Goal: Transaction & Acquisition: Purchase product/service

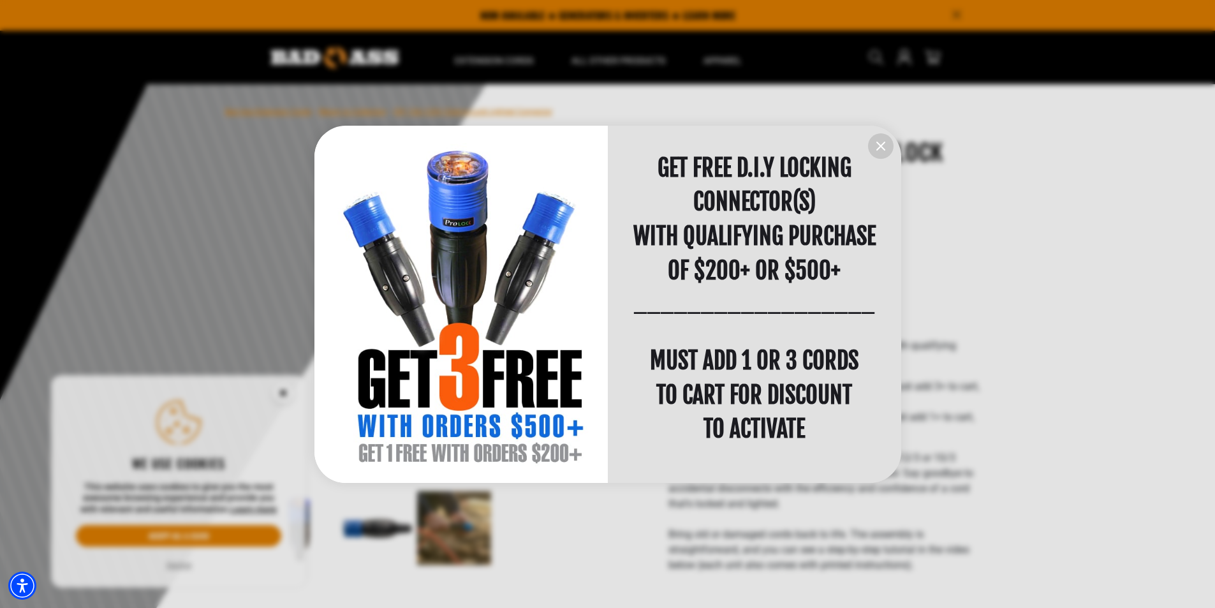
click at [880, 148] on icon "information" at bounding box center [880, 145] width 15 height 15
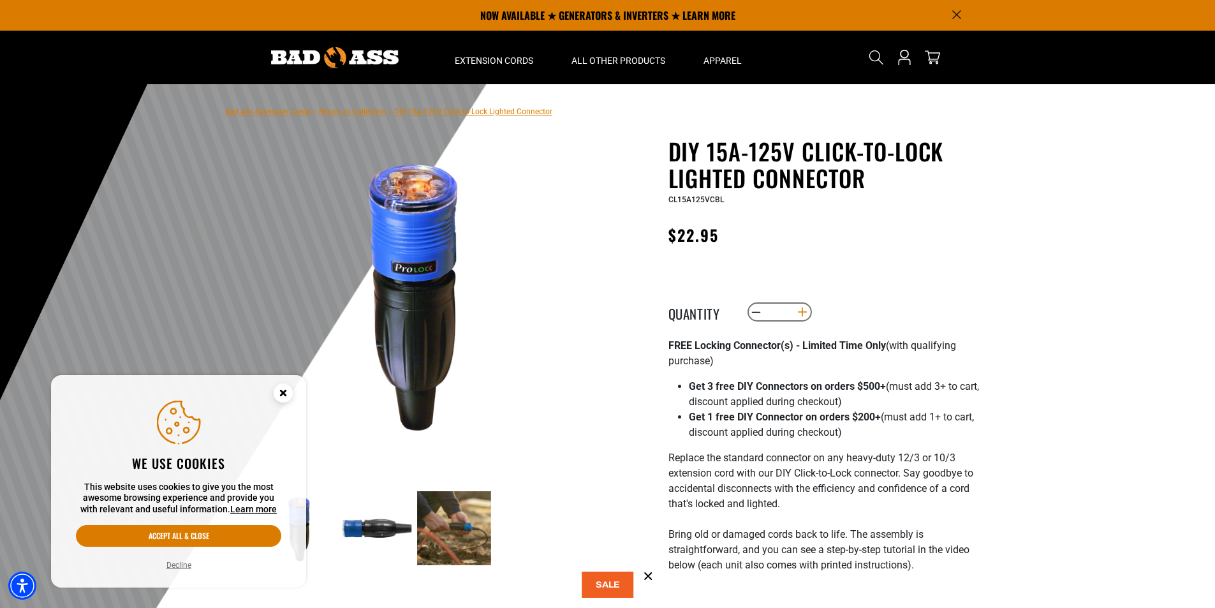
click at [804, 312] on button "Increase quantity for DIY 15A-125V Click-to-Lock Lighted Connector" at bounding box center [802, 312] width 20 height 22
click at [752, 311] on button "Decrease quantity for DIY 15A-125V Click-to-Lock Lighted Connector" at bounding box center [756, 312] width 20 height 22
type input "*"
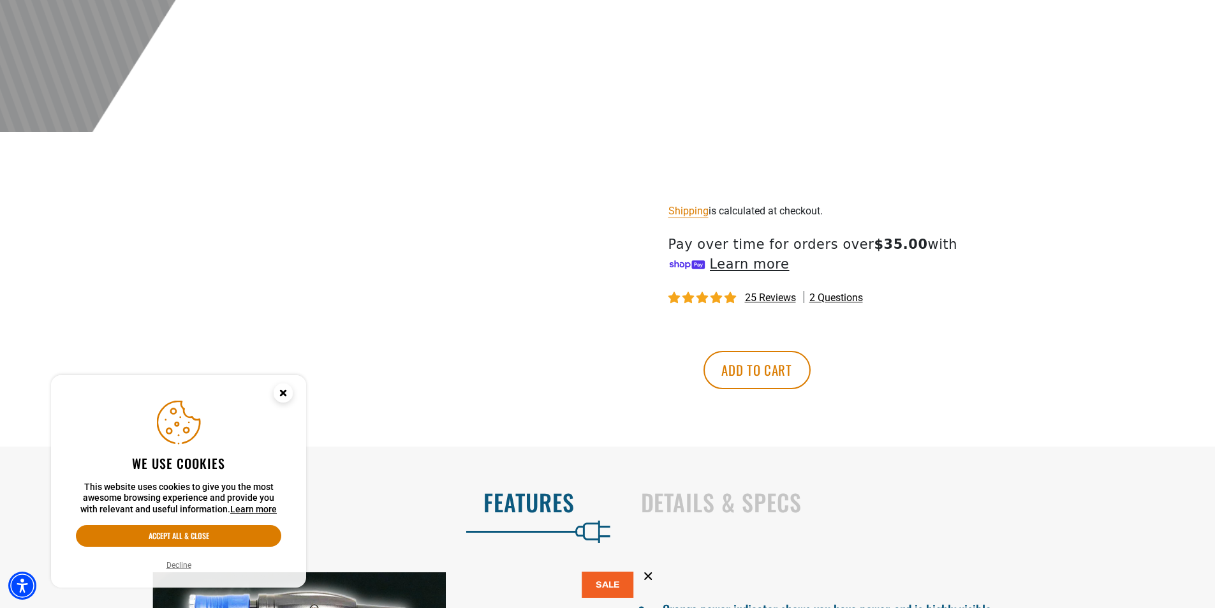
scroll to position [765, 0]
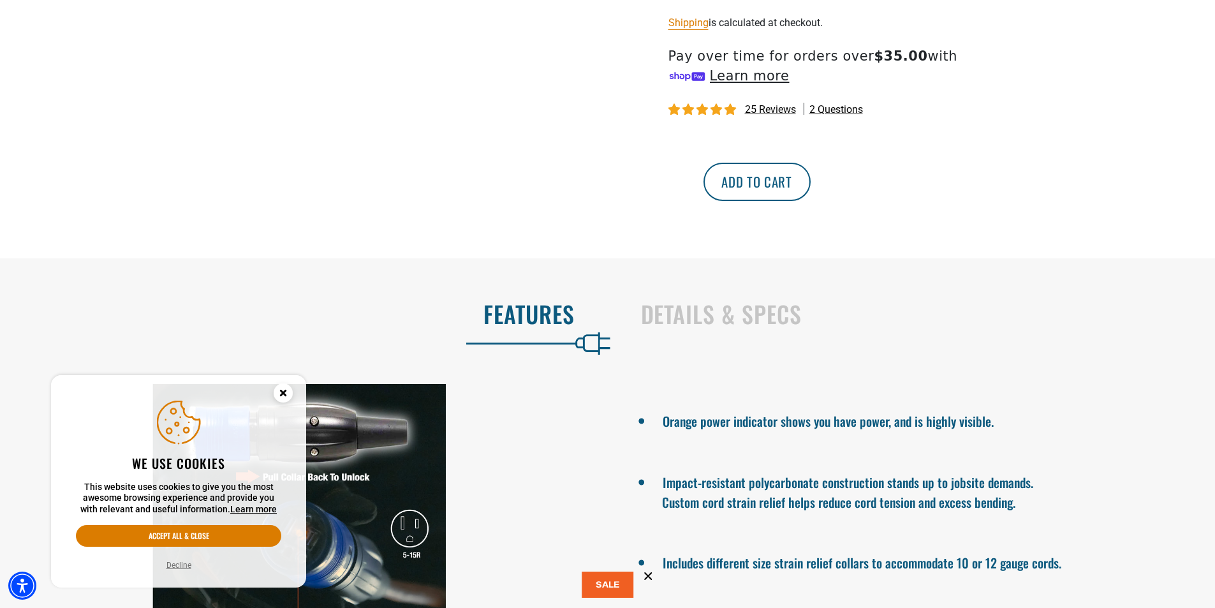
click at [811, 182] on button "Add to cart" at bounding box center [756, 182] width 107 height 38
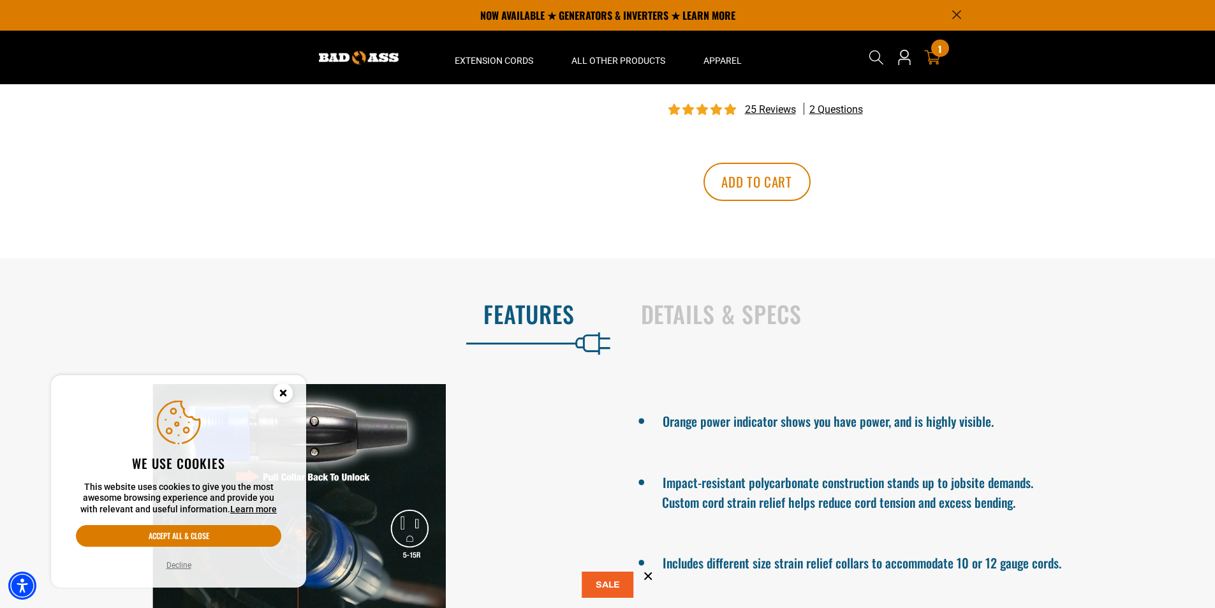
click at [933, 52] on div "1 1 item" at bounding box center [939, 48] width 17 height 17
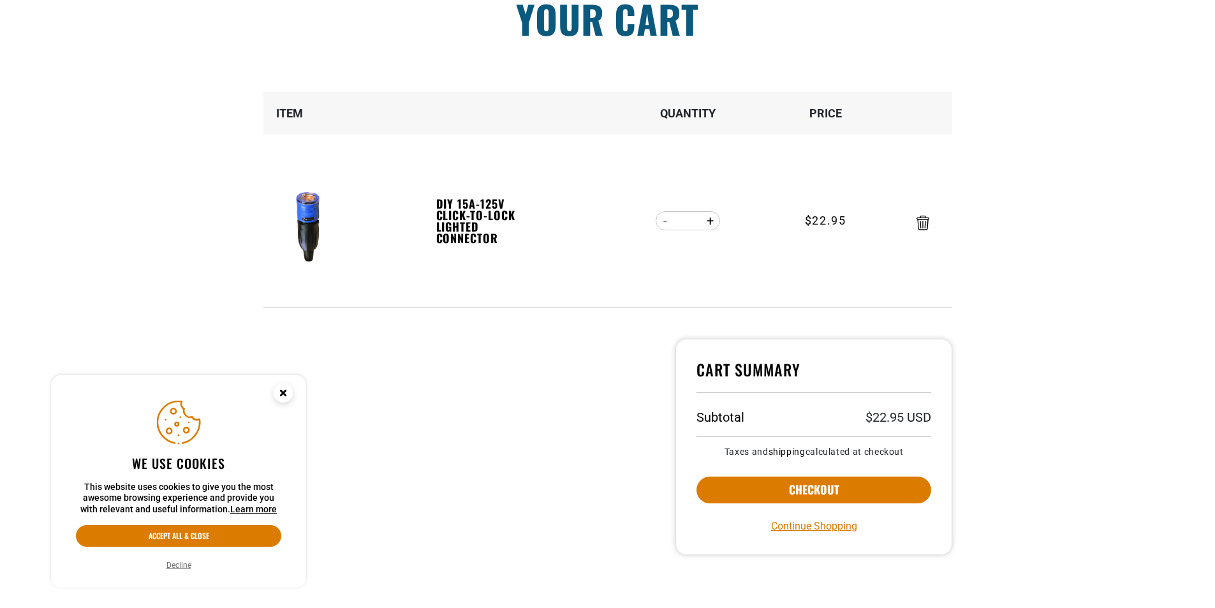
scroll to position [128, 0]
